Goal: Browse casually: Explore the website without a specific task or goal

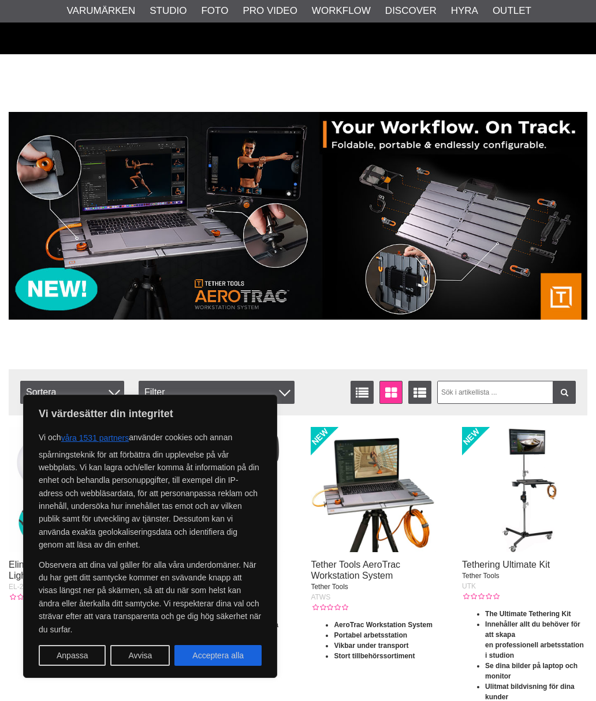
scroll to position [93, 0]
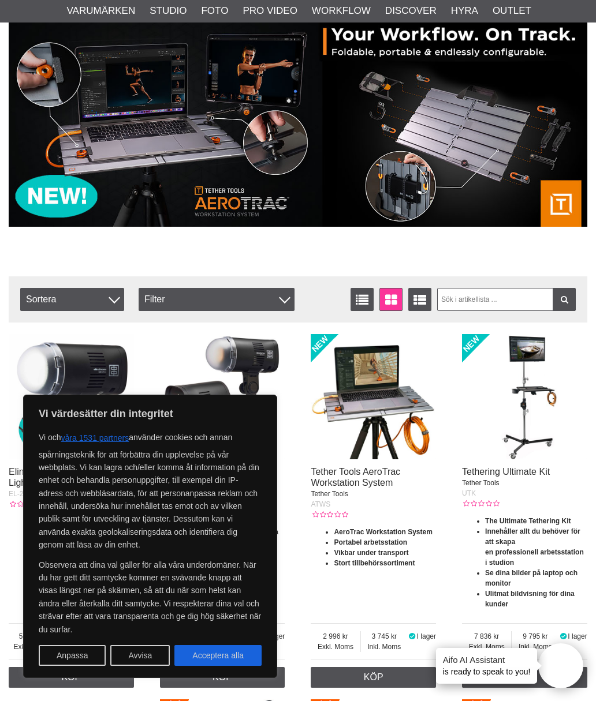
click at [209, 657] on button "Acceptera alla" at bounding box center [217, 655] width 87 height 21
checkbox input "true"
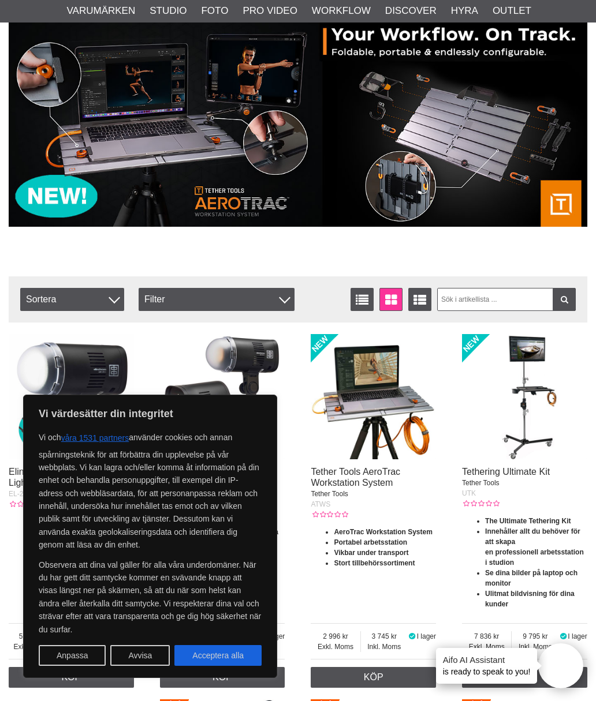
checkbox input "true"
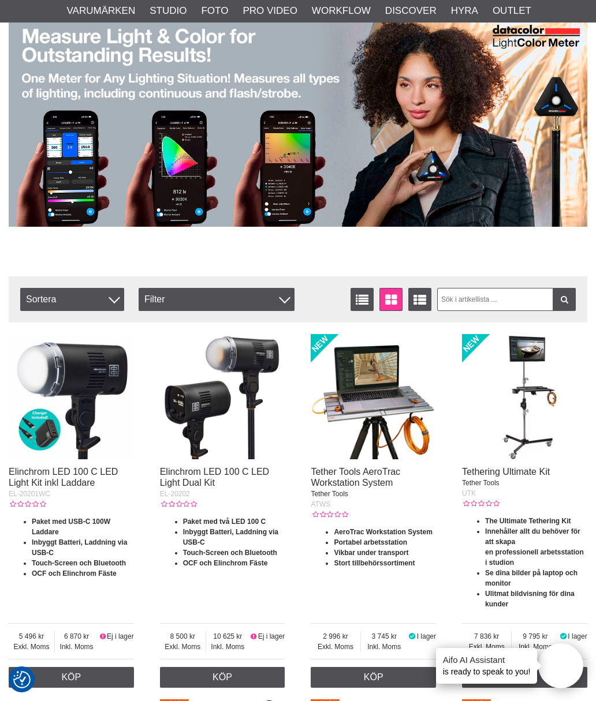
click at [335, 488] on link "Tether Tools AeroTrac Workstation System" at bounding box center [354, 477] width 89 height 21
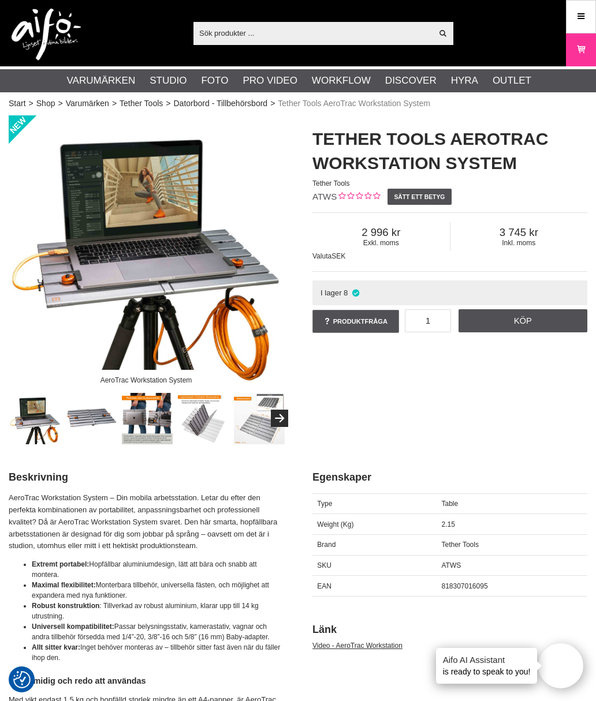
click at [84, 417] on img at bounding box center [91, 418] width 51 height 51
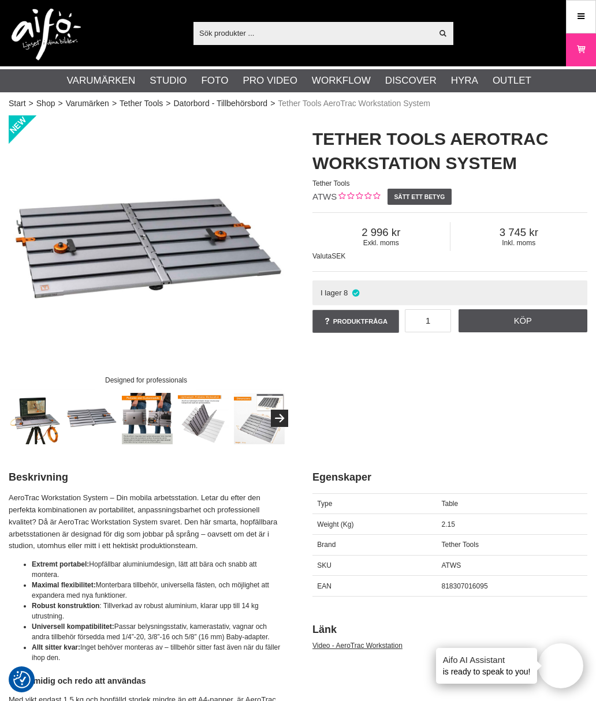
click at [147, 426] on img at bounding box center [147, 418] width 51 height 51
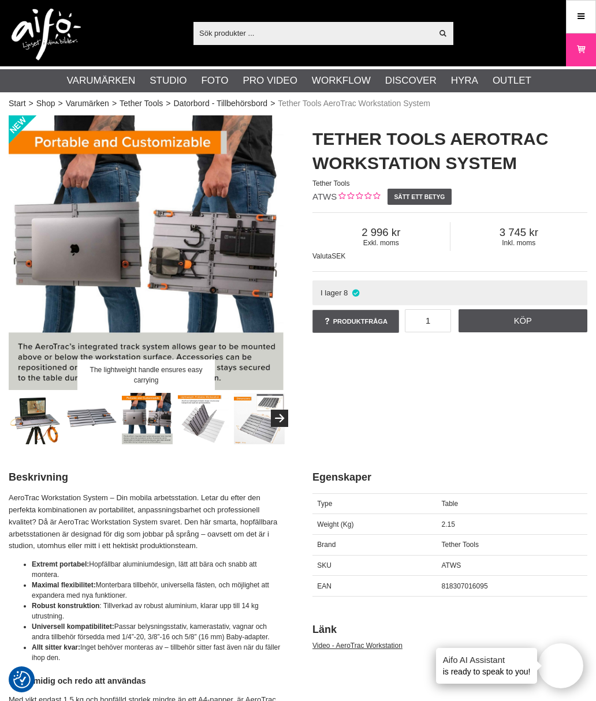
click at [78, 432] on img at bounding box center [91, 418] width 51 height 51
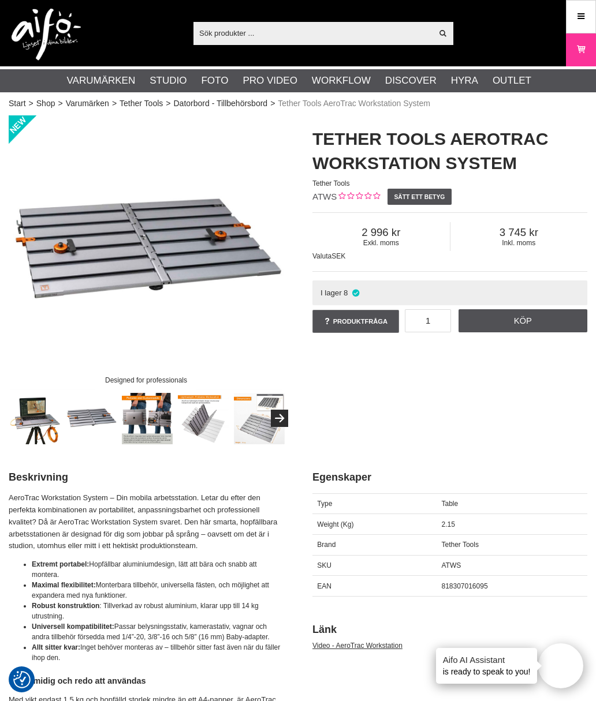
click at [139, 420] on img at bounding box center [147, 418] width 51 height 51
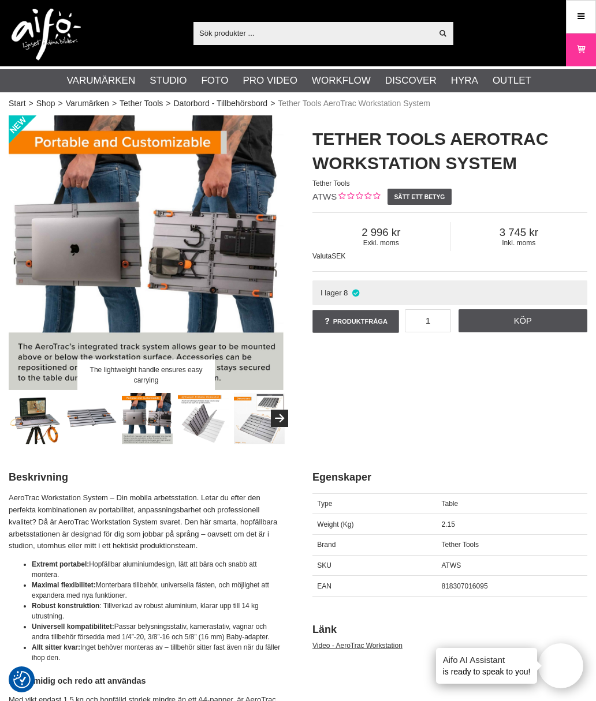
click at [147, 426] on img at bounding box center [147, 418] width 51 height 51
click at [200, 424] on img at bounding box center [203, 418] width 51 height 51
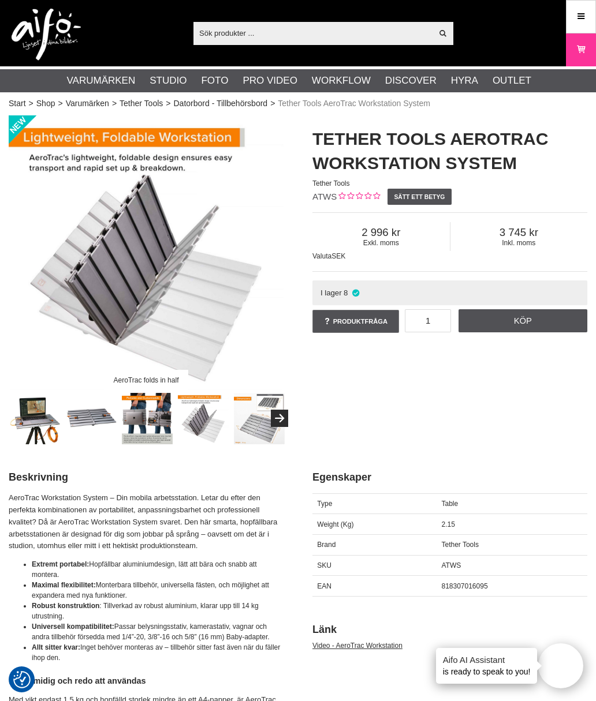
click at [252, 417] on img at bounding box center [259, 418] width 51 height 51
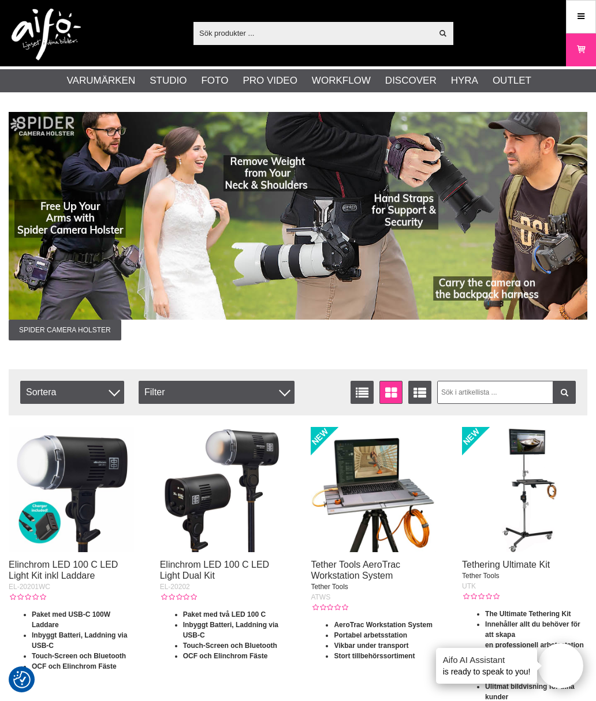
click at [0, 0] on link "Tether Tools" at bounding box center [0, 0] width 0 height 0
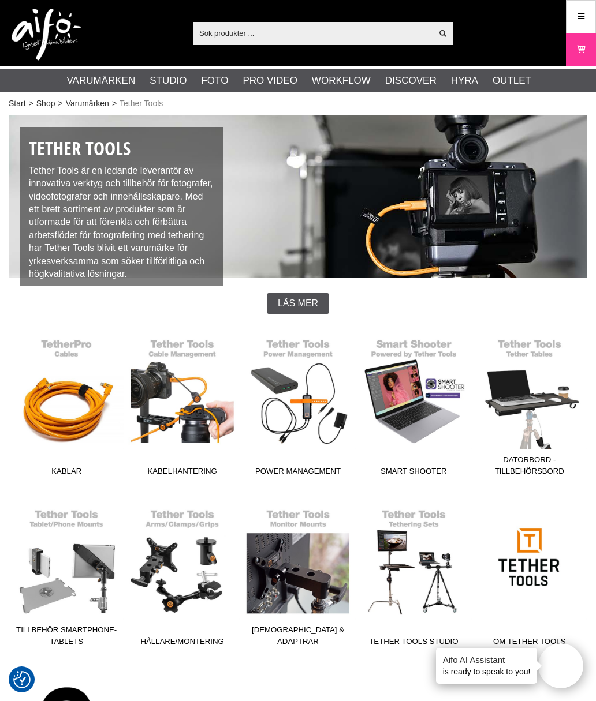
click at [526, 461] on span "Datorbord - Tillbehörsbord" at bounding box center [528, 467] width 115 height 27
click at [512, 474] on span "Datorbord - Tillbehörsbord" at bounding box center [528, 467] width 115 height 27
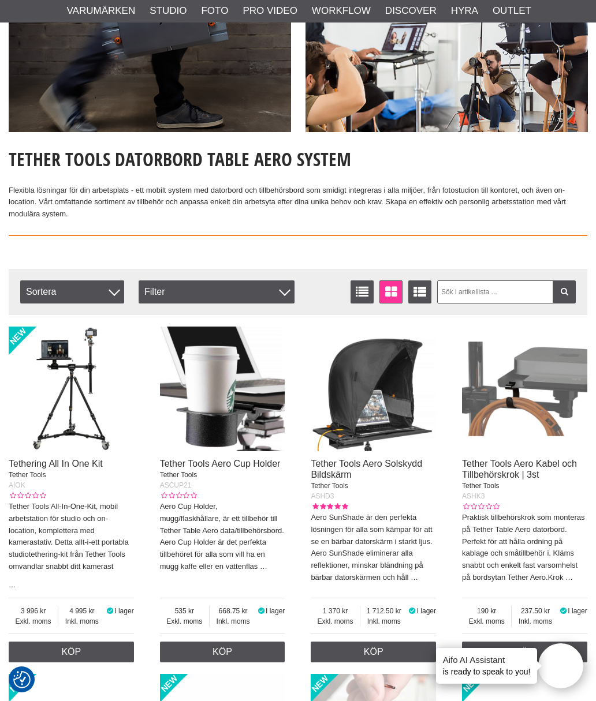
scroll to position [156, 0]
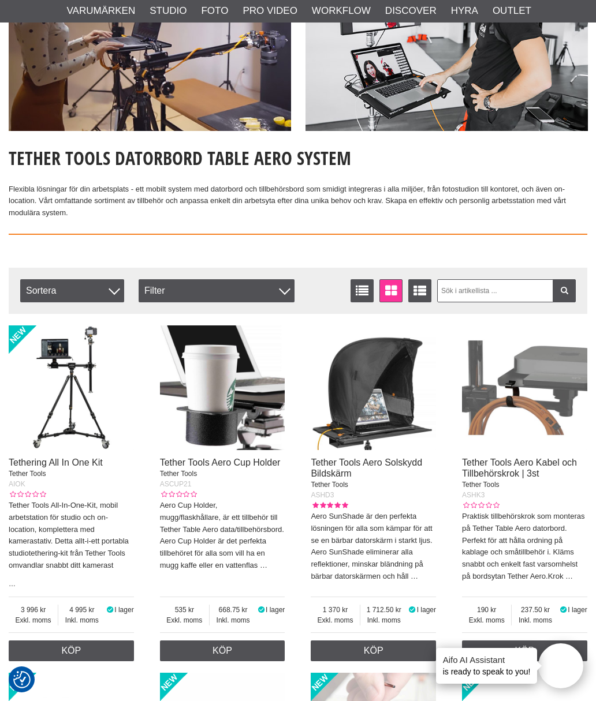
click at [346, 406] on img at bounding box center [372, 387] width 125 height 125
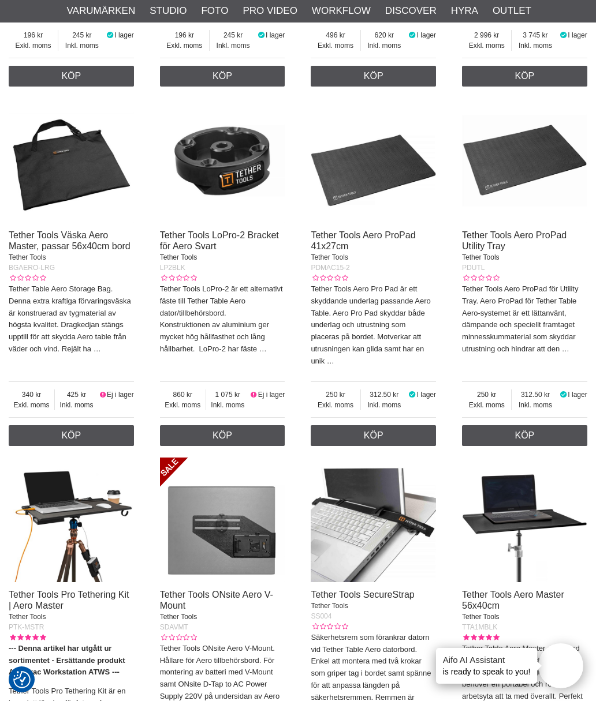
scroll to position [1810, 0]
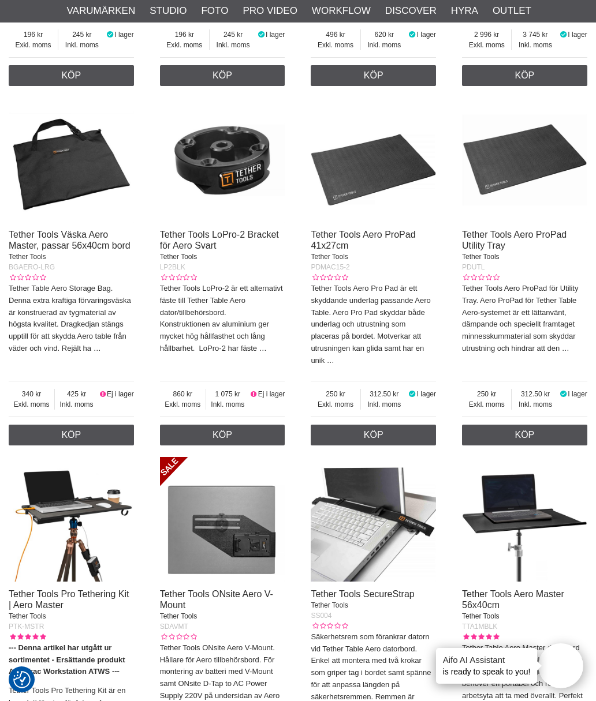
click at [331, 286] on p "Tether Tools Aero Pro Pad är ett skyddande underlag passande Aero Table. Aero P…" at bounding box center [372, 325] width 125 height 84
click at [346, 320] on p "Tether Tools Aero Pro Pad är ett skyddande underlag passande Aero Table. Aero P…" at bounding box center [372, 325] width 125 height 84
click at [332, 235] on link "Tether Tools Aero ProPad 41x27cm" at bounding box center [362, 240] width 104 height 21
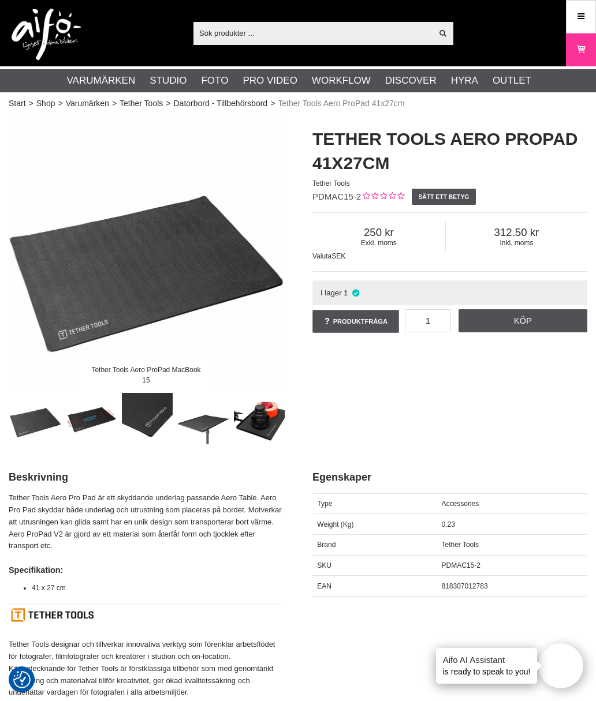
click at [256, 436] on img at bounding box center [259, 418] width 51 height 51
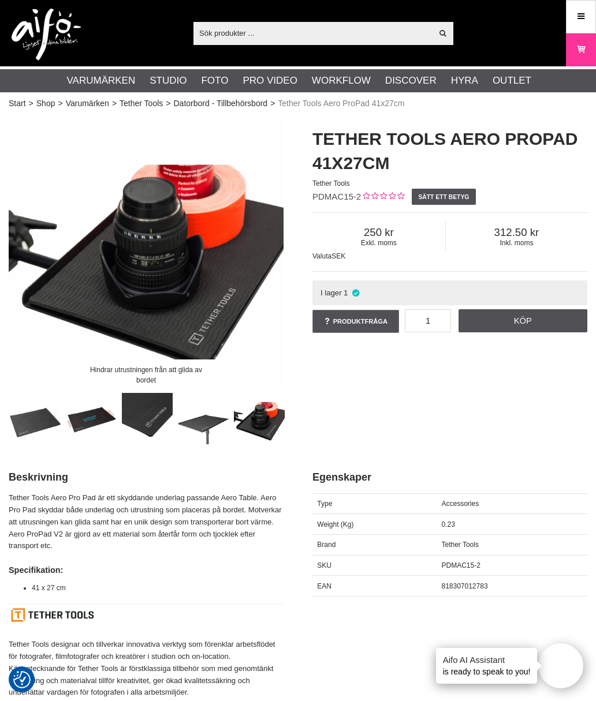
click at [194, 411] on img at bounding box center [203, 418] width 51 height 51
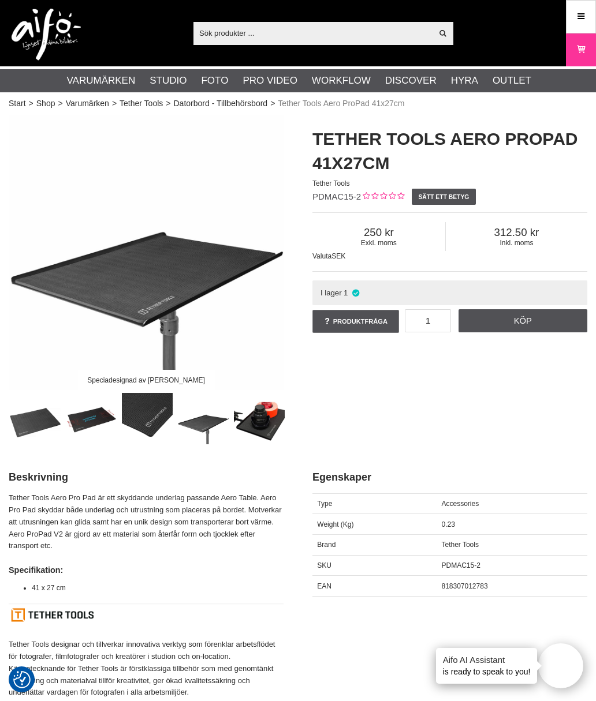
click at [139, 409] on img at bounding box center [147, 418] width 51 height 51
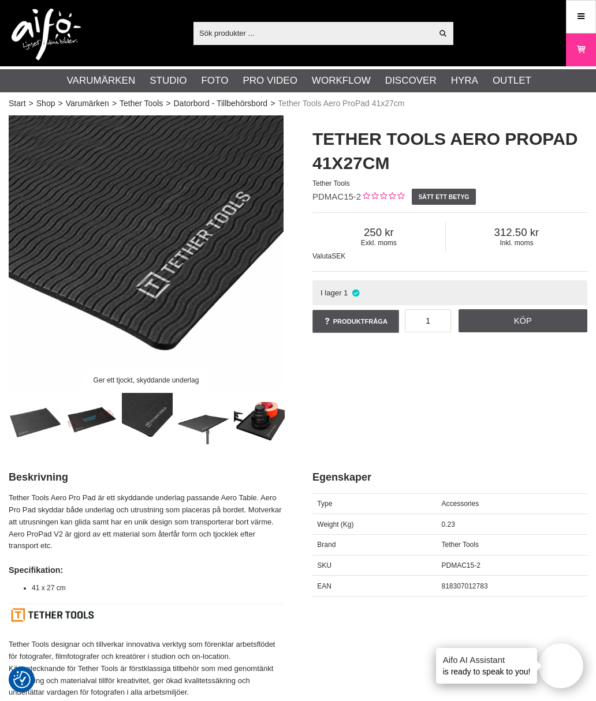
click at [78, 420] on img at bounding box center [91, 418] width 51 height 51
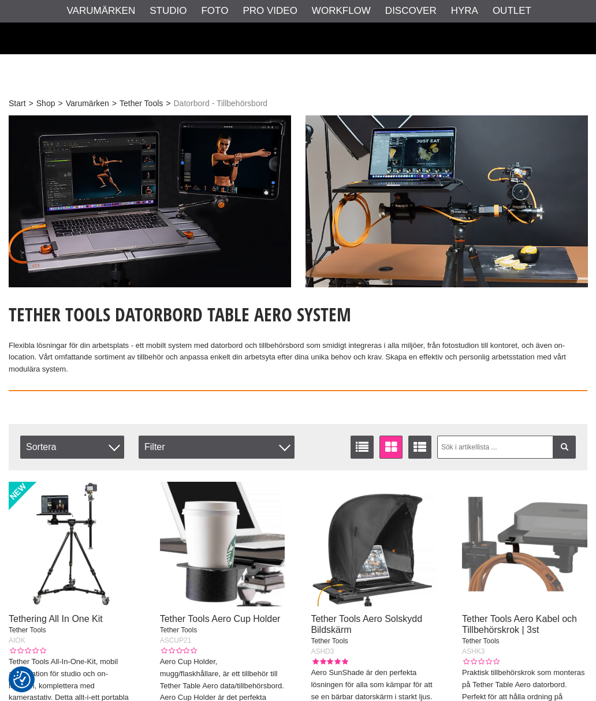
scroll to position [1870, 0]
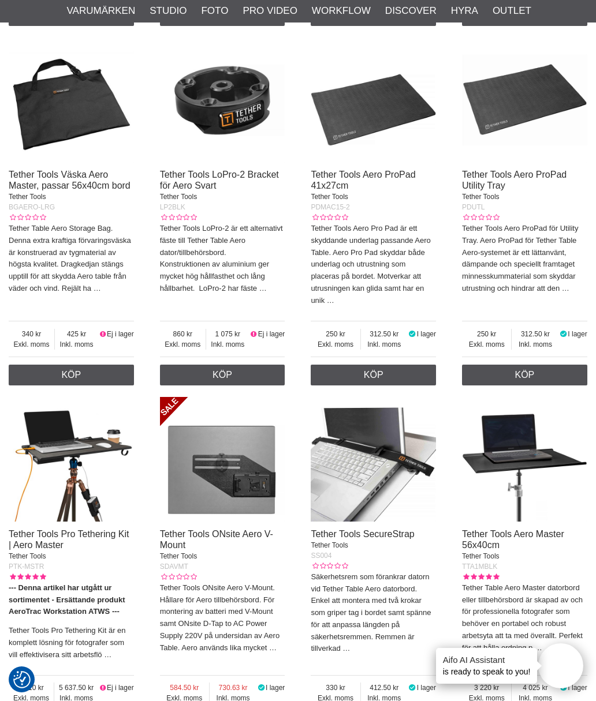
click at [181, 529] on link "Tether Tools ONsite Aero V-Mount" at bounding box center [216, 539] width 113 height 21
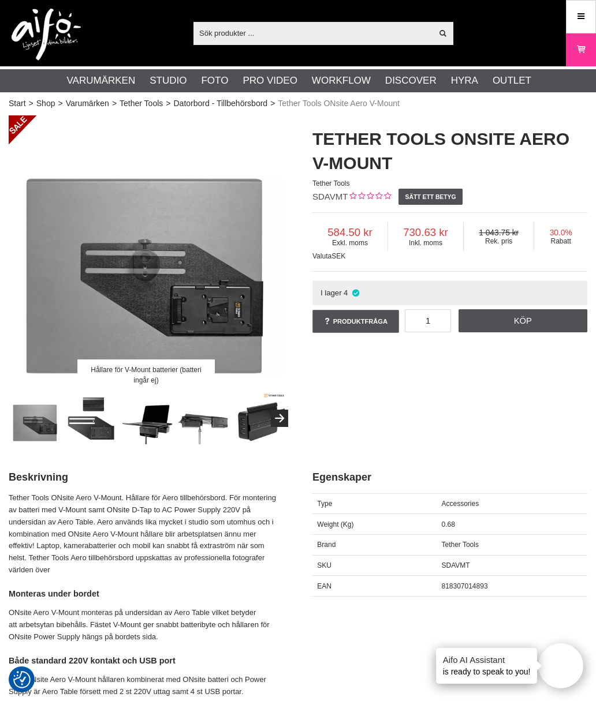
click at [94, 428] on img at bounding box center [91, 418] width 51 height 51
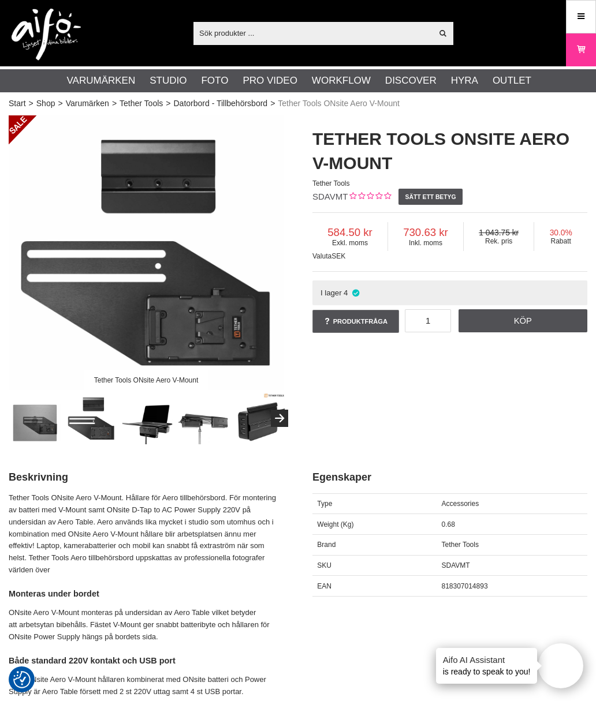
click at [32, 419] on img at bounding box center [35, 418] width 51 height 51
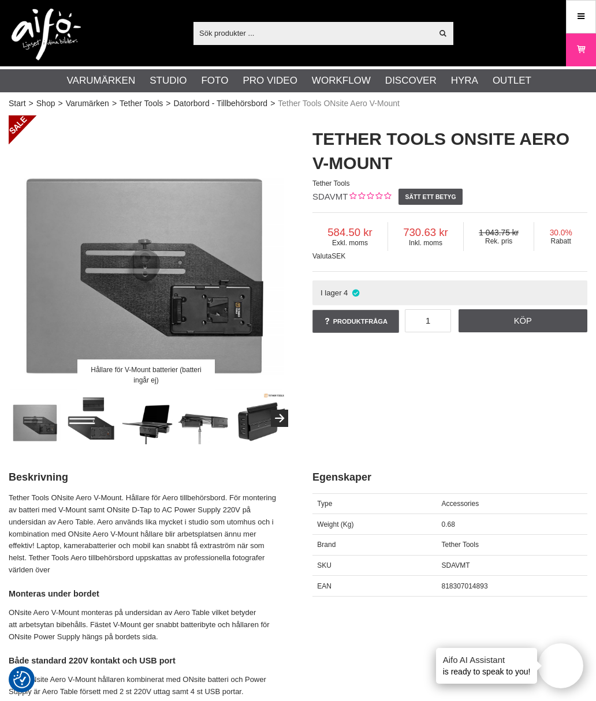
click at [252, 426] on img at bounding box center [259, 418] width 51 height 51
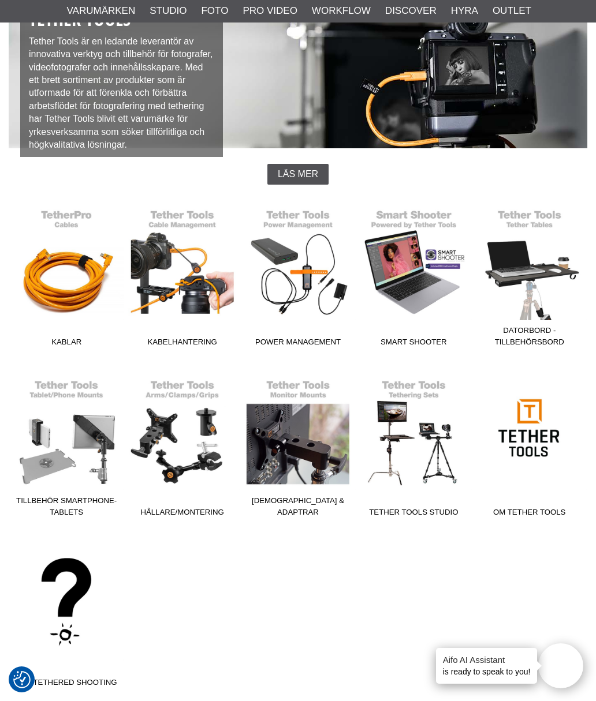
scroll to position [87, 0]
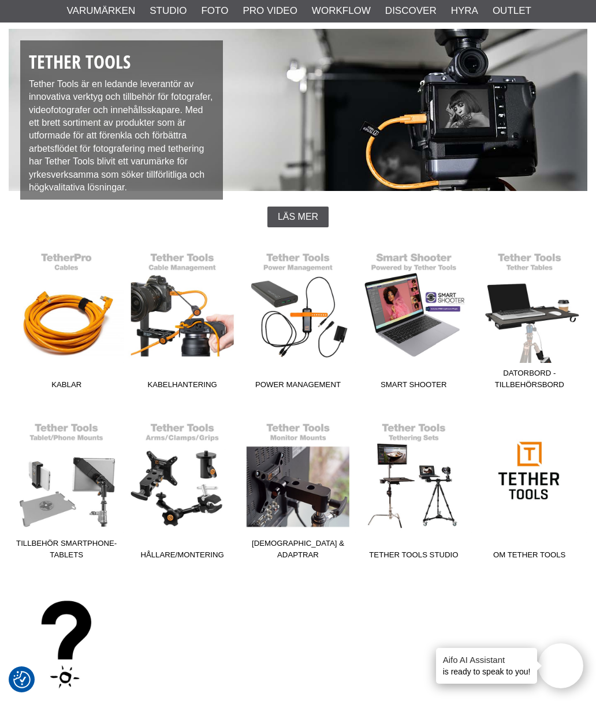
click at [171, 369] on link "Kabelhantering" at bounding box center [181, 317] width 115 height 156
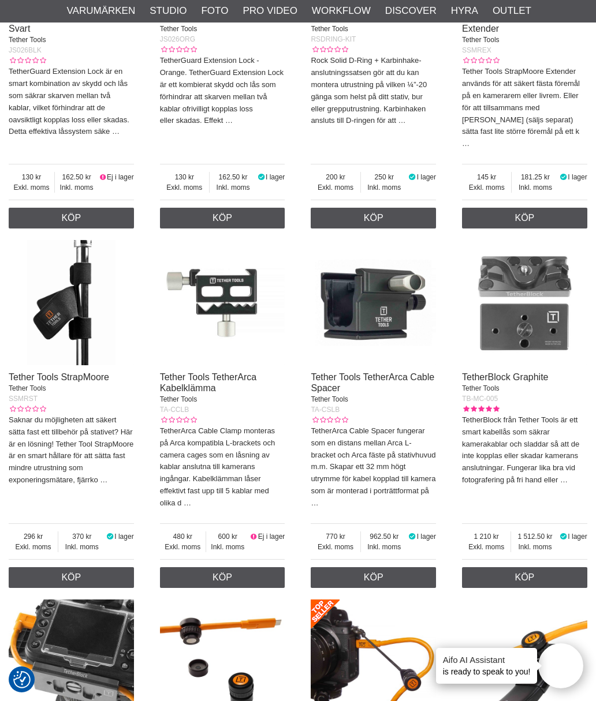
scroll to position [629, 0]
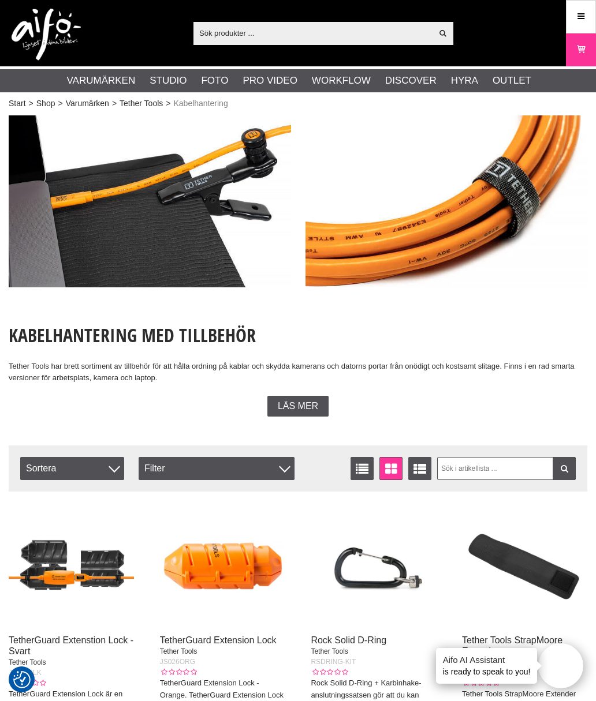
click at [582, 16] on icon at bounding box center [580, 16] width 10 height 13
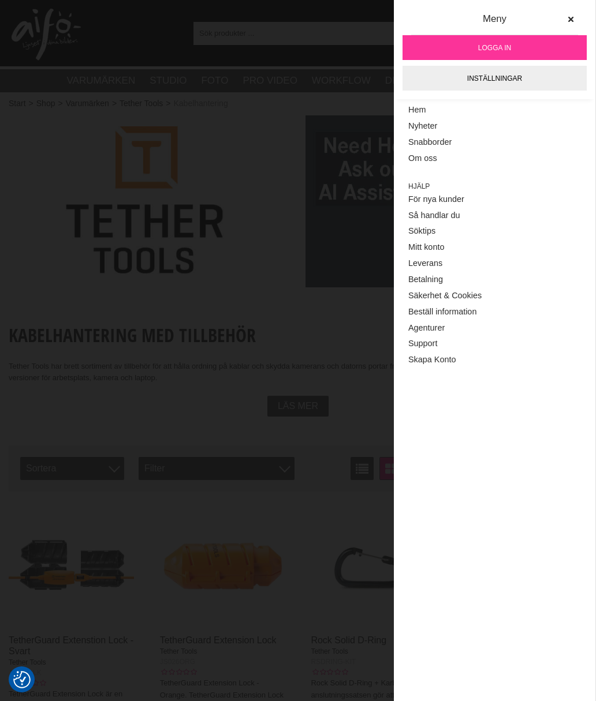
click at [509, 46] on span "Logga in" at bounding box center [494, 48] width 33 height 10
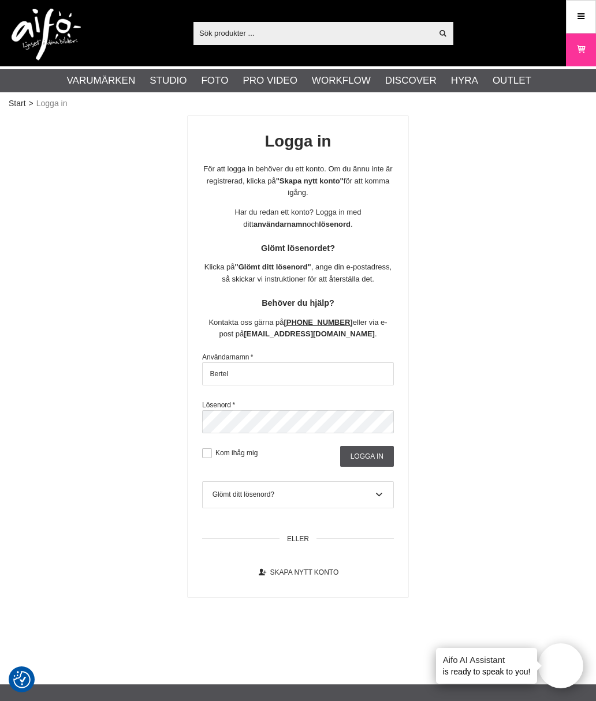
type input "Bertel"
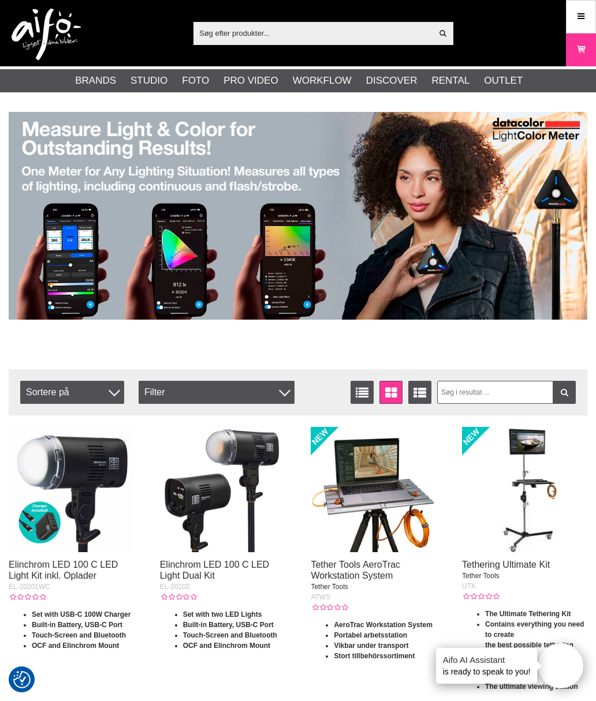
click at [0, 0] on link "Tether Tools" at bounding box center [0, 0] width 0 height 0
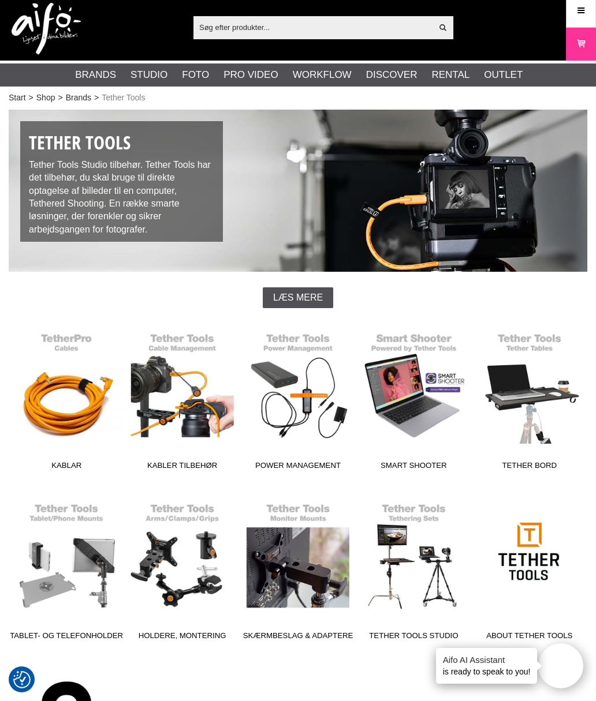
scroll to position [5, 0]
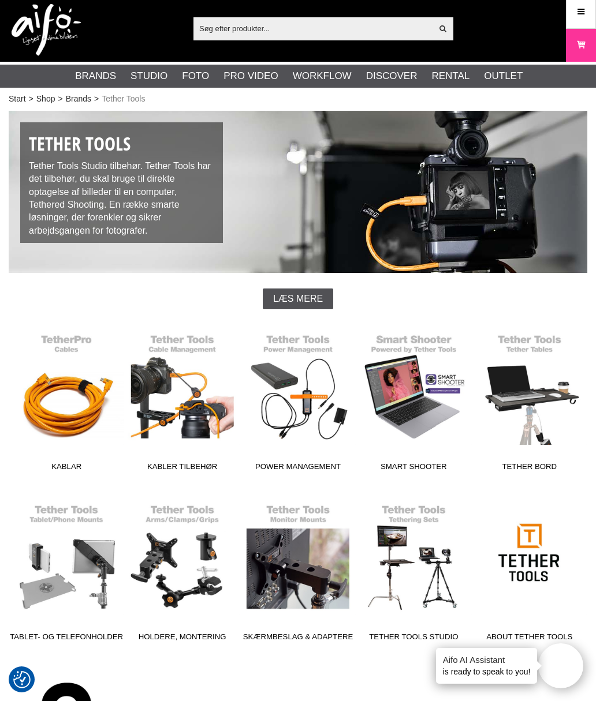
click at [530, 335] on link "Tether Bord" at bounding box center [528, 399] width 115 height 156
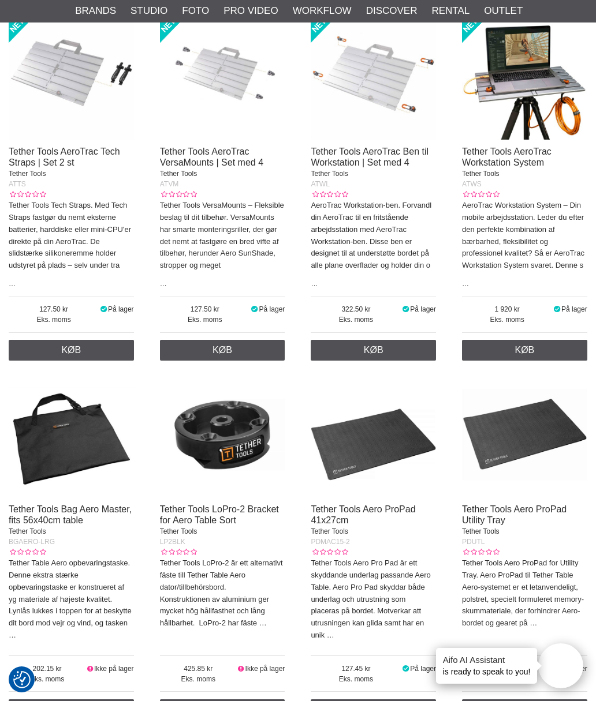
scroll to position [1523, 0]
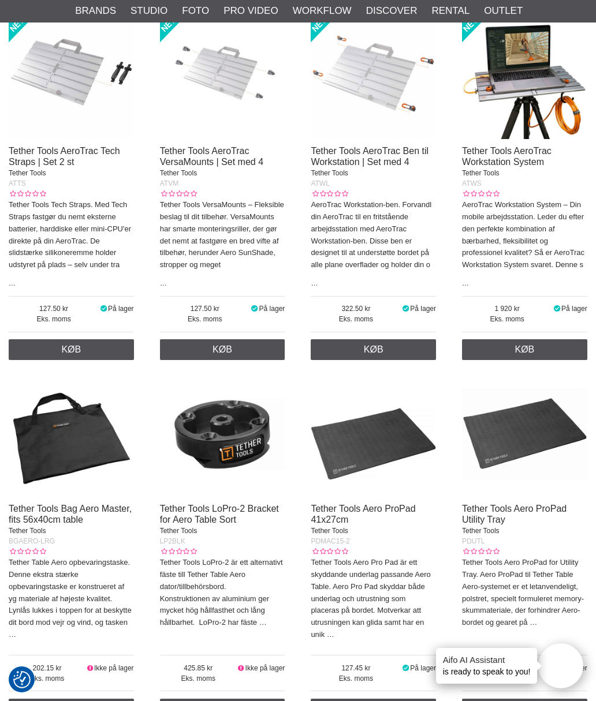
click at [386, 701] on link "Køb" at bounding box center [372, 709] width 125 height 21
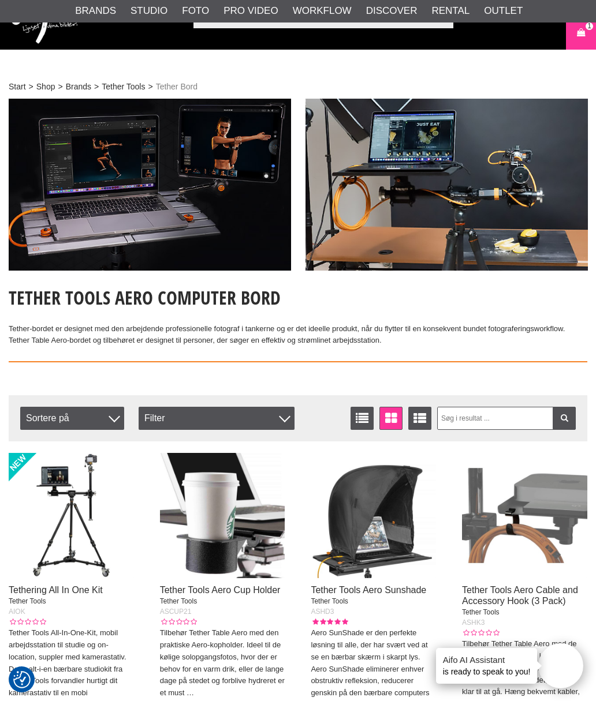
scroll to position [0, 0]
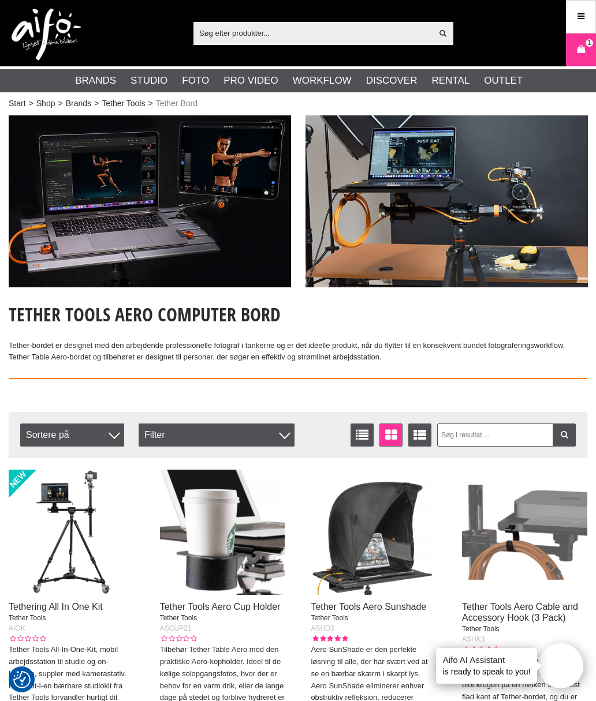
click at [0, 0] on link "Studioflash" at bounding box center [0, 0] width 0 height 0
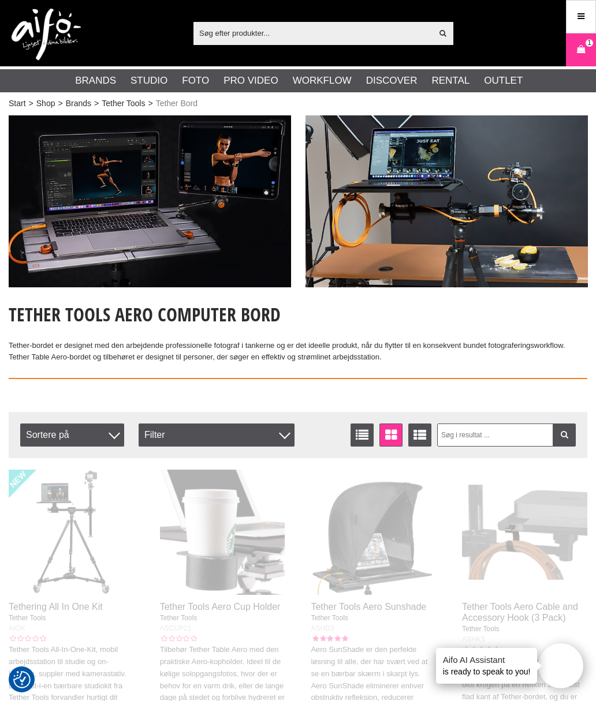
click at [113, 75] on div at bounding box center [298, 350] width 596 height 701
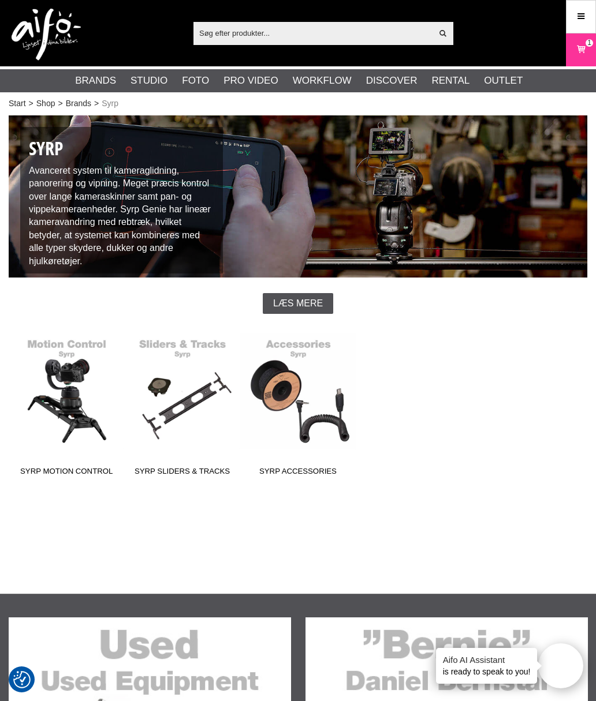
click at [51, 435] on link "Syrp Motion Control" at bounding box center [66, 403] width 115 height 156
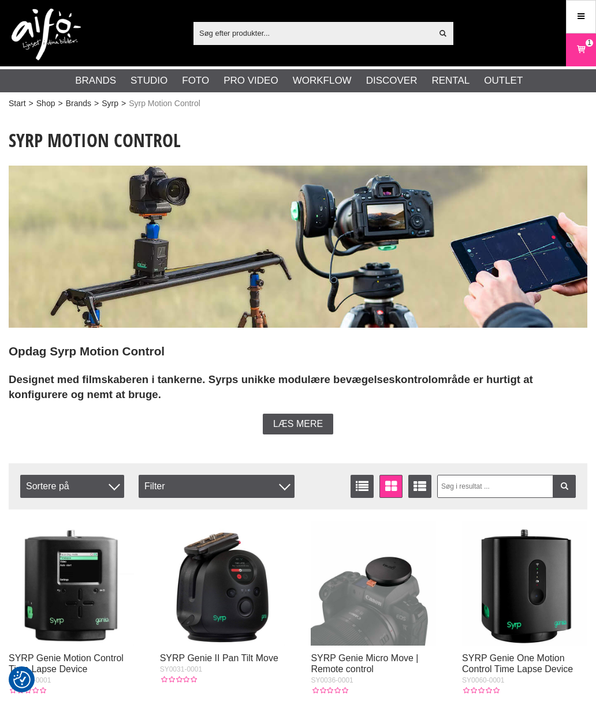
checkbox input "true"
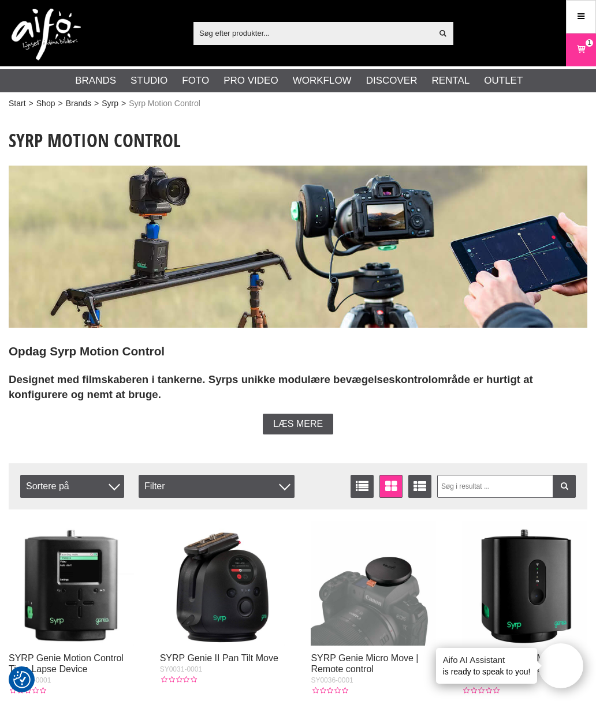
click at [105, 100] on link "Syrp" at bounding box center [110, 104] width 17 height 12
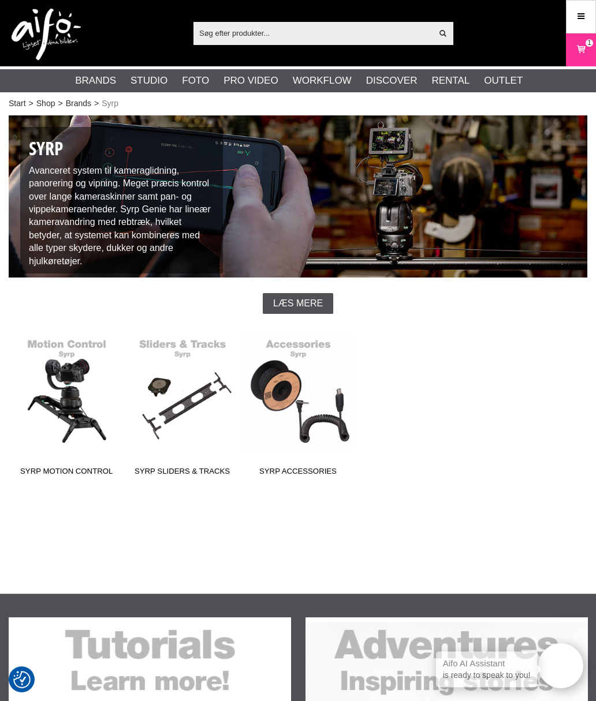
click at [75, 101] on link "Brands" at bounding box center [78, 104] width 25 height 12
click at [298, 380] on link "Syrp Accessories" at bounding box center [297, 403] width 115 height 156
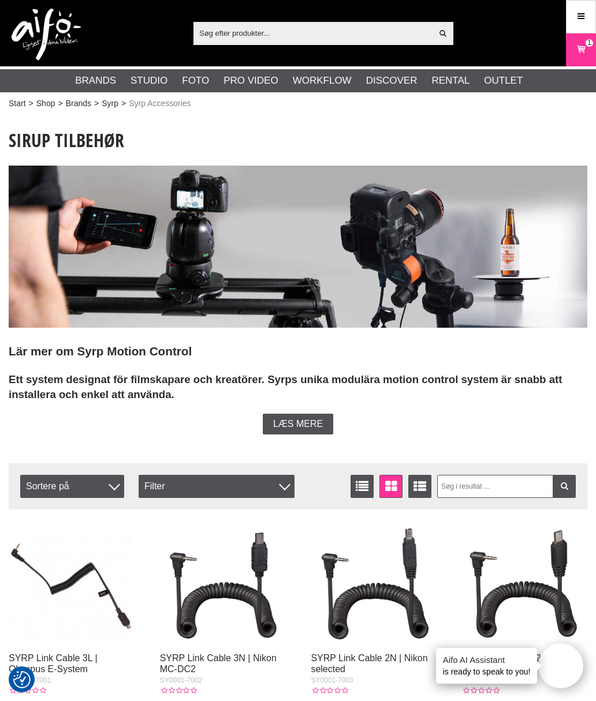
click at [0, 0] on link "Schneider-Kreuznach" at bounding box center [0, 0] width 0 height 0
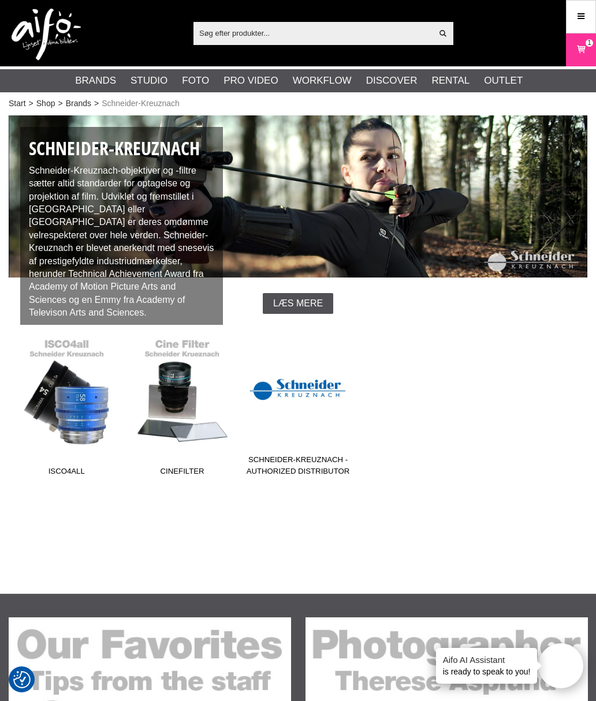
click at [0, 0] on link "Light Shapers" at bounding box center [0, 0] width 0 height 0
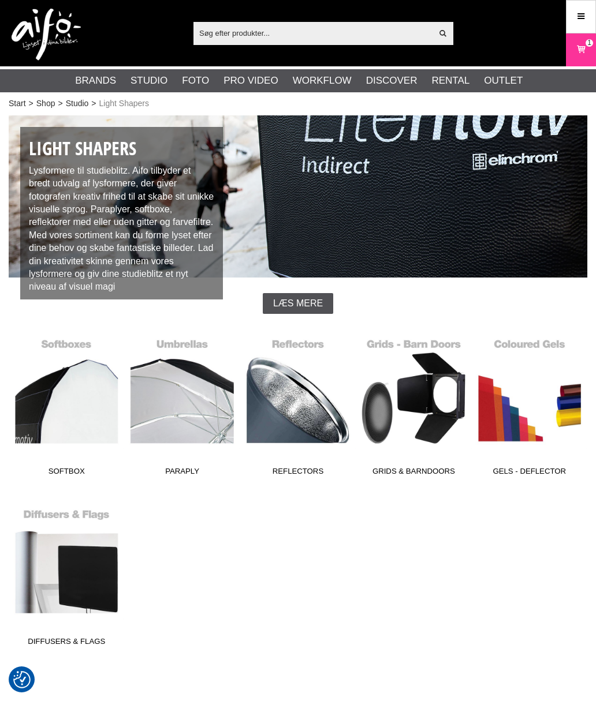
checkbox input "true"
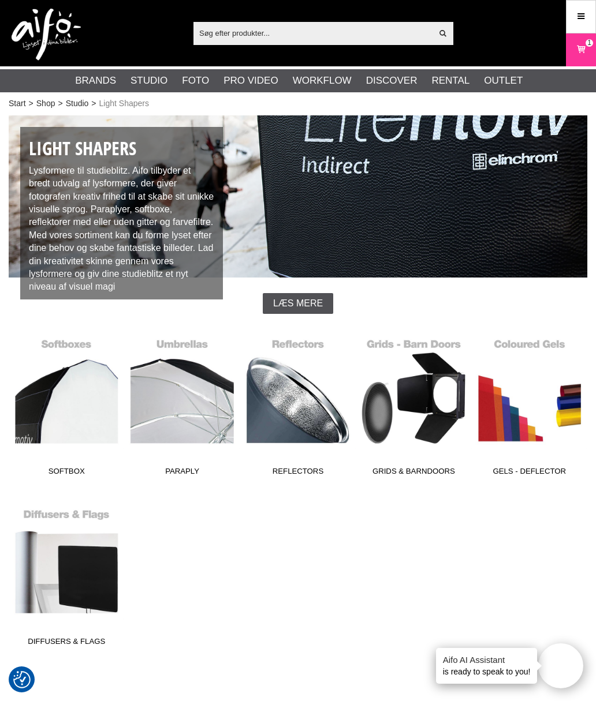
click at [60, 424] on link "Softbox" at bounding box center [66, 403] width 115 height 156
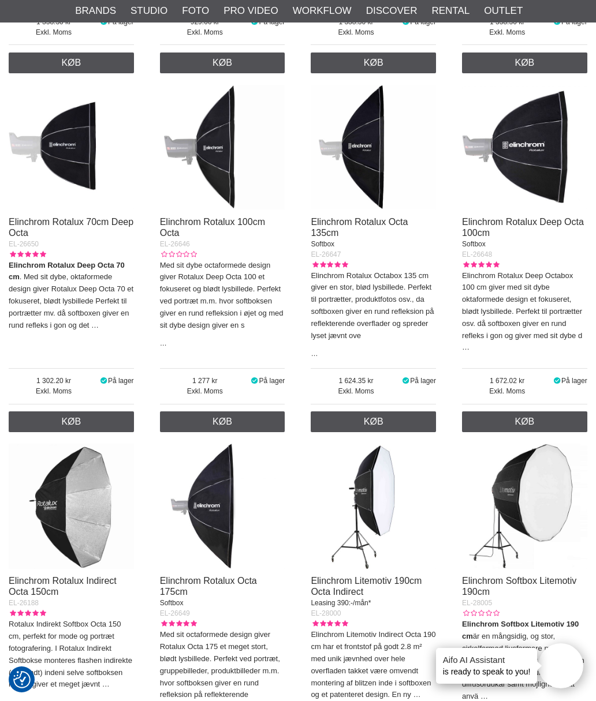
scroll to position [1479, 0]
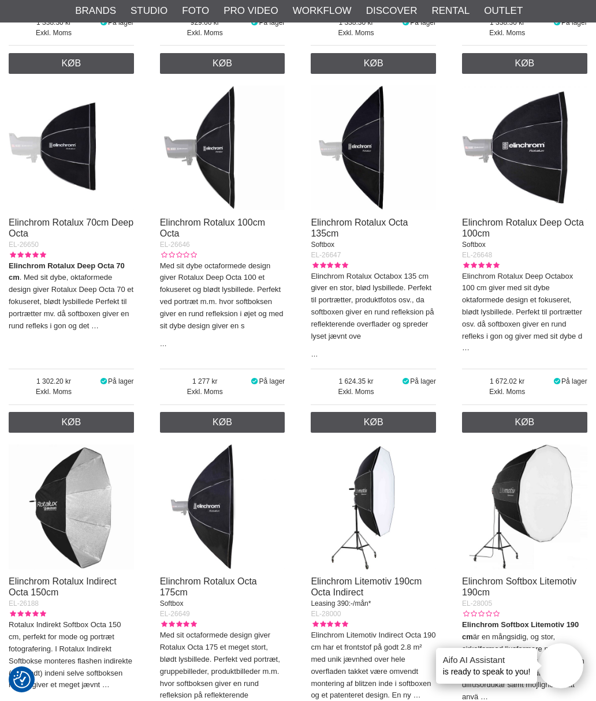
click at [226, 499] on img at bounding box center [222, 506] width 125 height 125
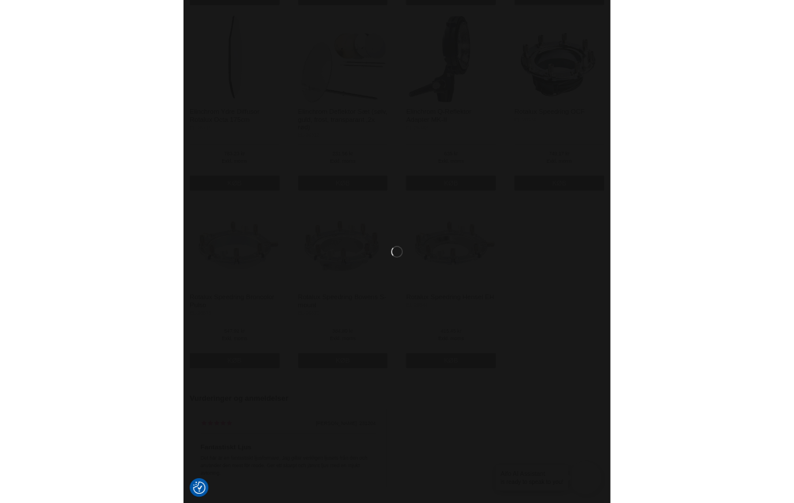
scroll to position [1591, 0]
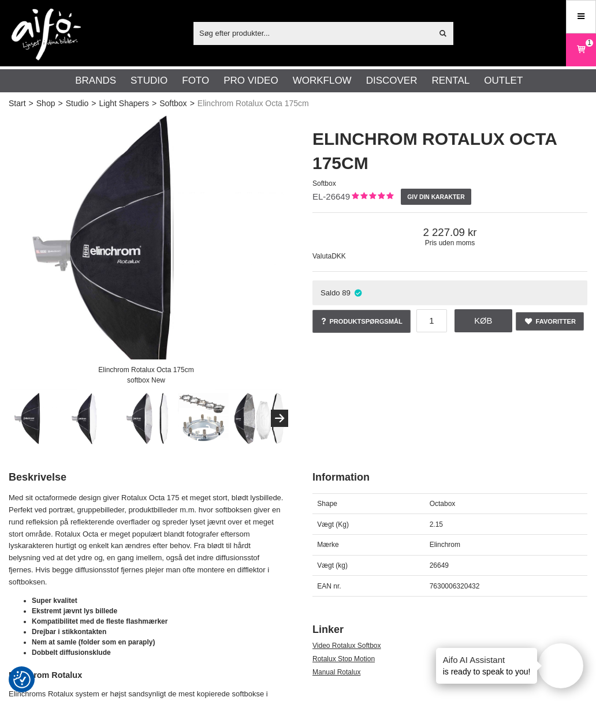
click at [123, 102] on link "Light Shapers" at bounding box center [124, 104] width 50 height 12
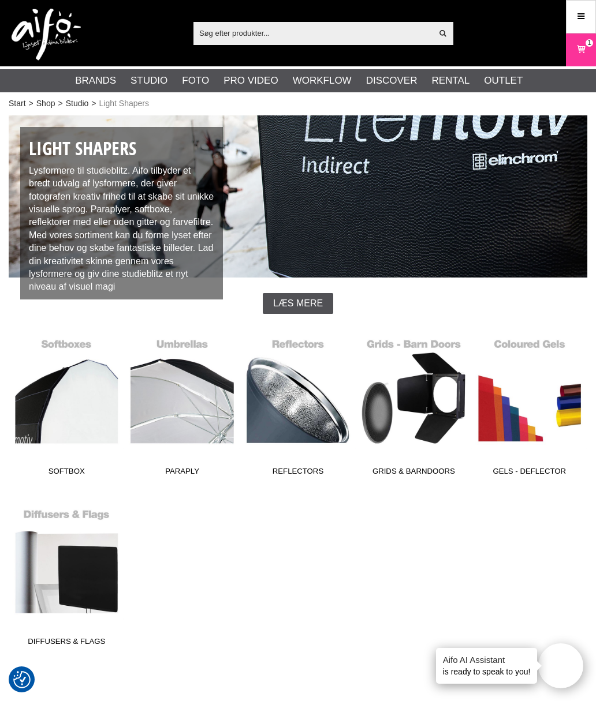
click at [192, 355] on link "Paraply" at bounding box center [181, 403] width 115 height 156
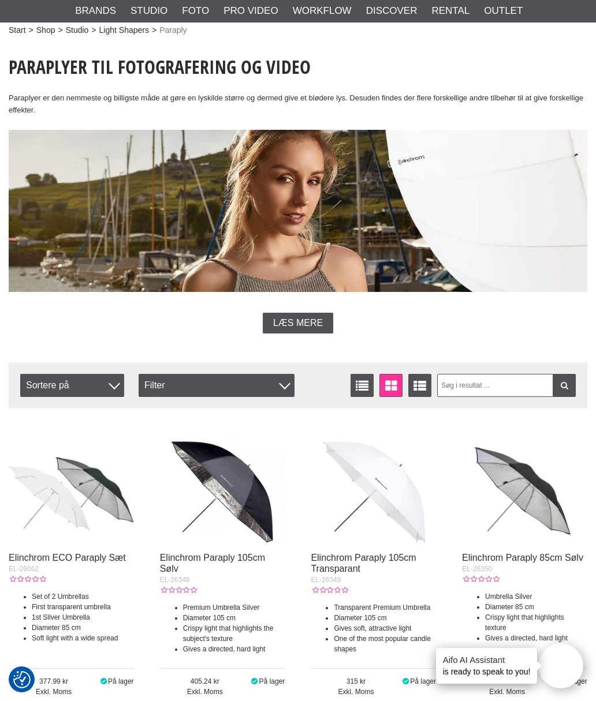
scroll to position [76, 0]
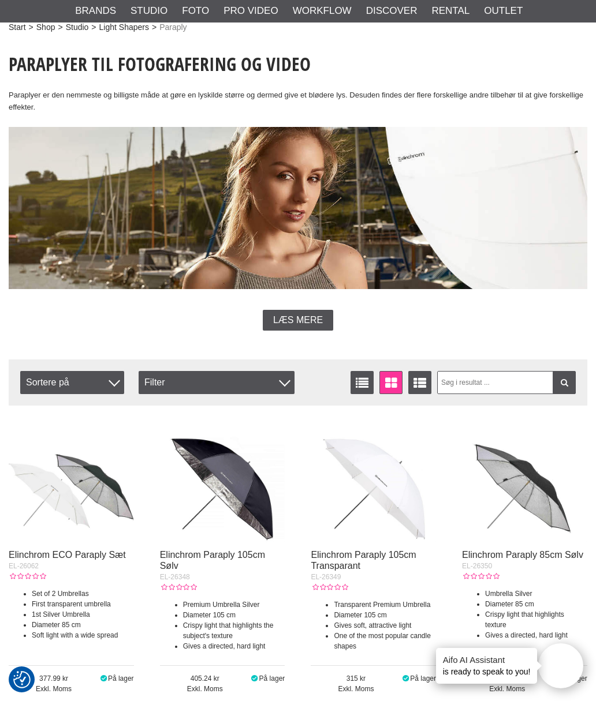
click at [102, 386] on span "Sortere på" at bounding box center [72, 382] width 104 height 23
click at [275, 381] on div "Filter" at bounding box center [217, 382] width 156 height 23
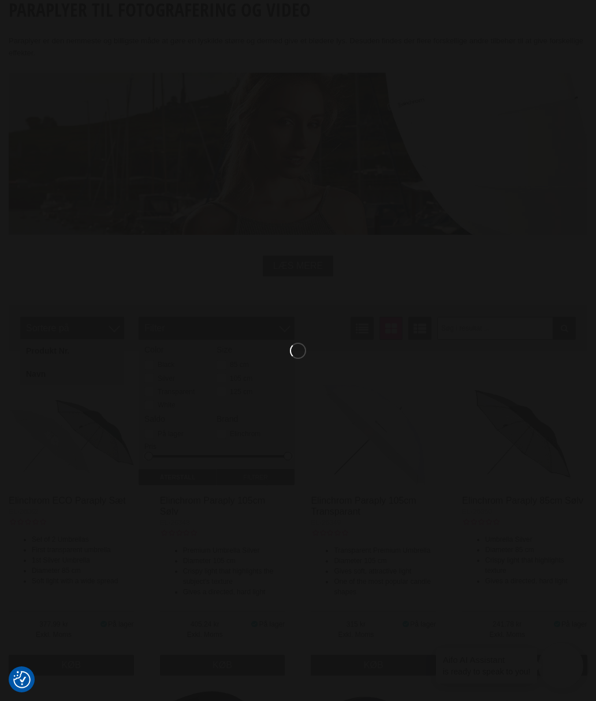
scroll to position [0, 0]
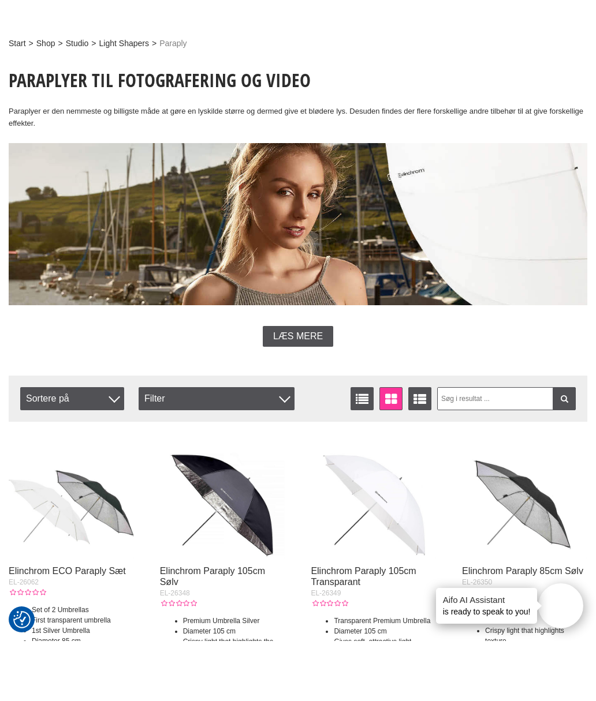
scroll to position [60, 0]
